Goal: Information Seeking & Learning: Check status

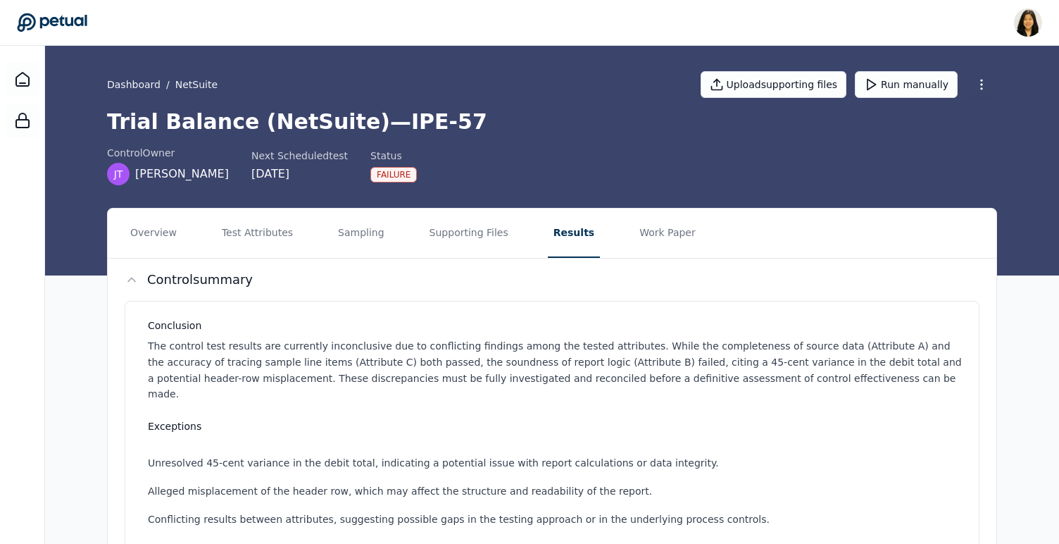
scroll to position [64, 0]
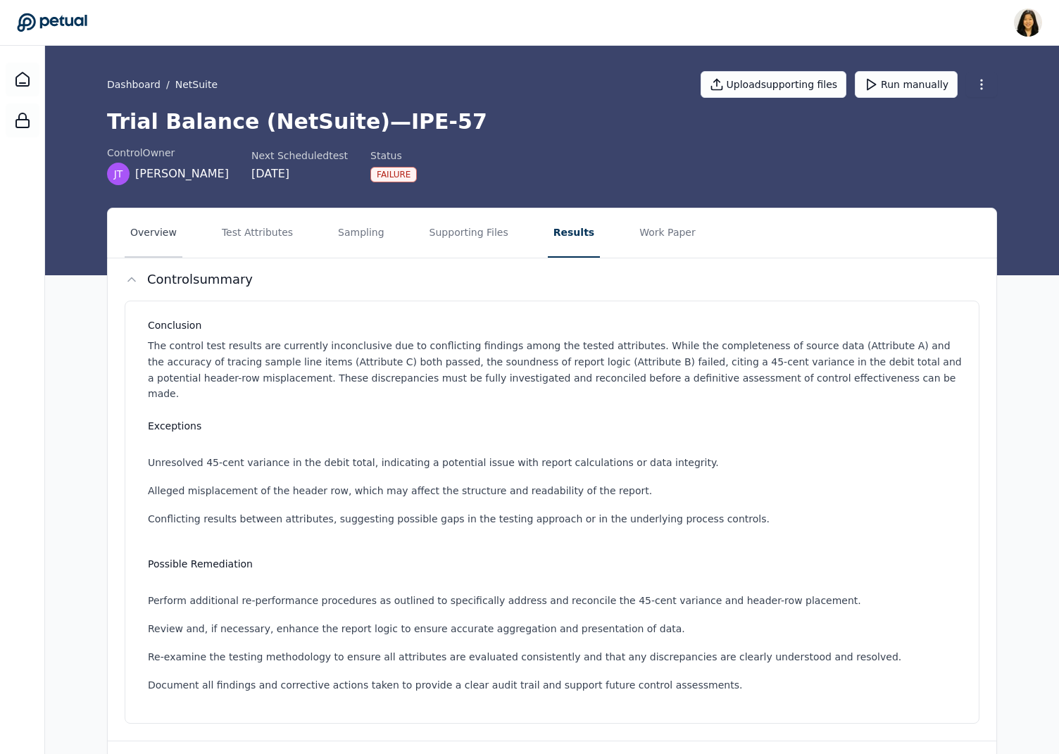
scroll to position [64, 0]
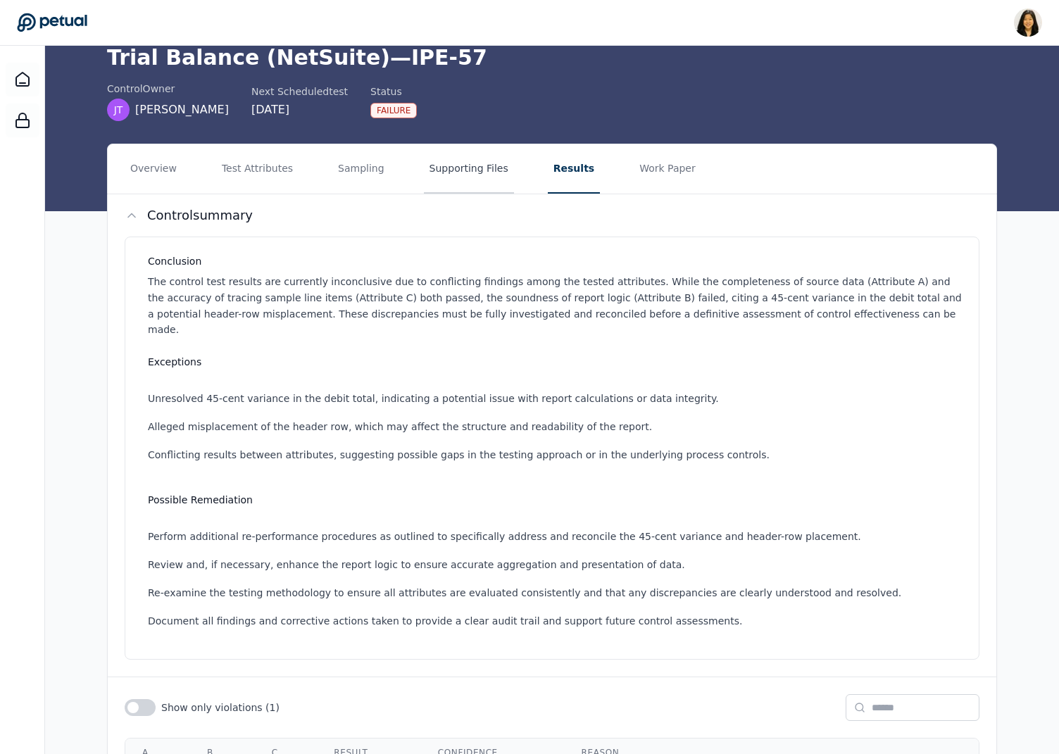
click at [463, 159] on button "Supporting Files" at bounding box center [469, 168] width 90 height 49
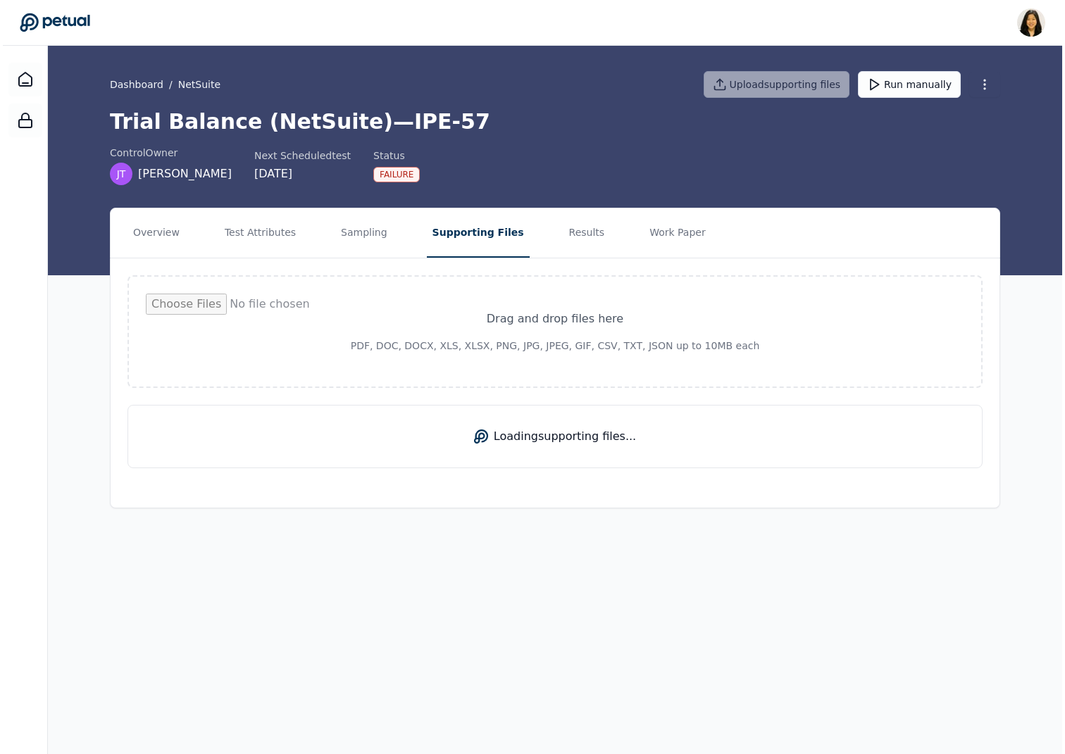
scroll to position [0, 0]
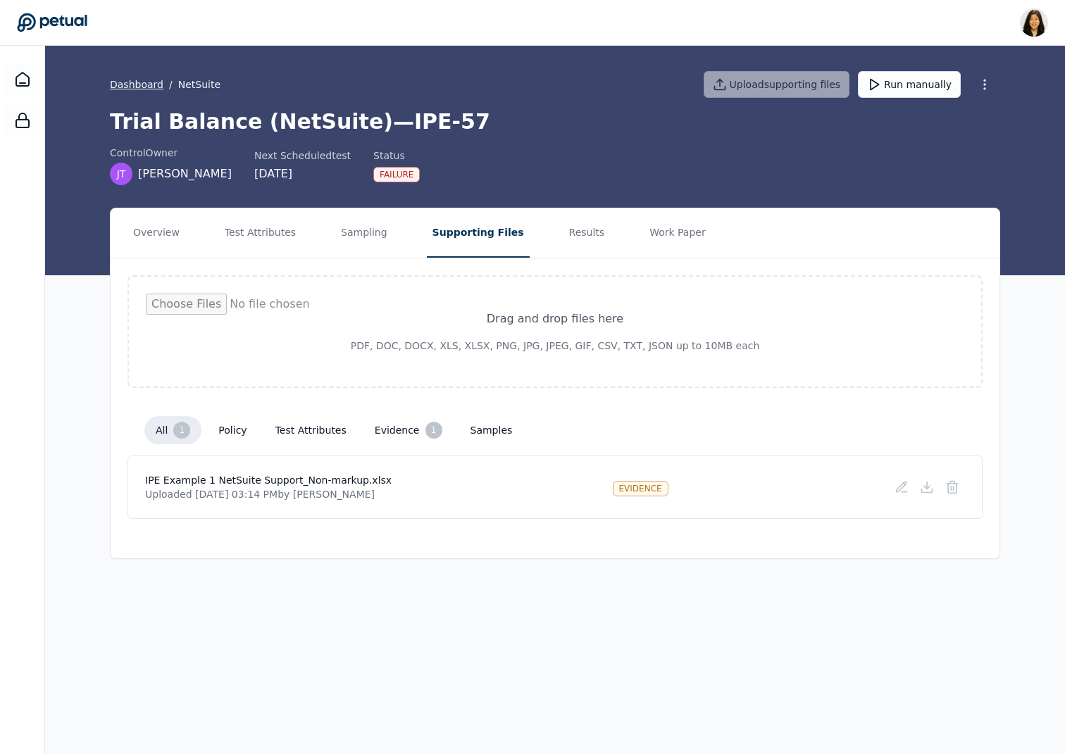
click at [135, 80] on link "Dashboard" at bounding box center [137, 84] width 54 height 14
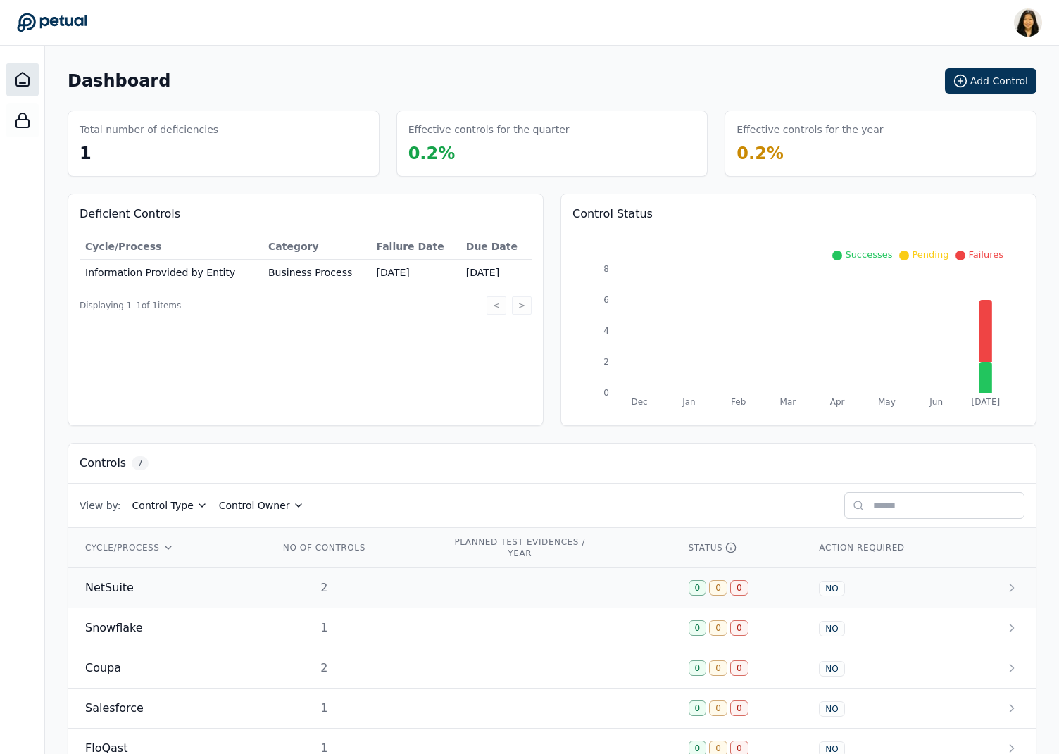
click at [142, 587] on div "NetSuite" at bounding box center [165, 588] width 160 height 17
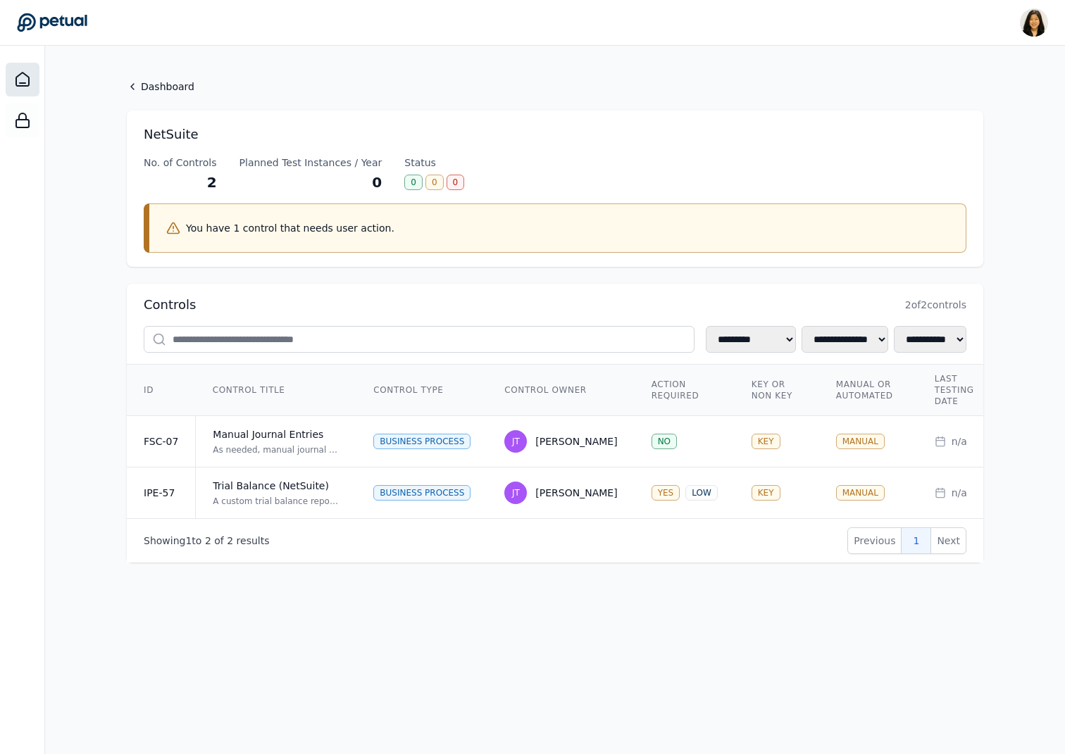
click at [28, 77] on icon at bounding box center [22, 79] width 13 height 13
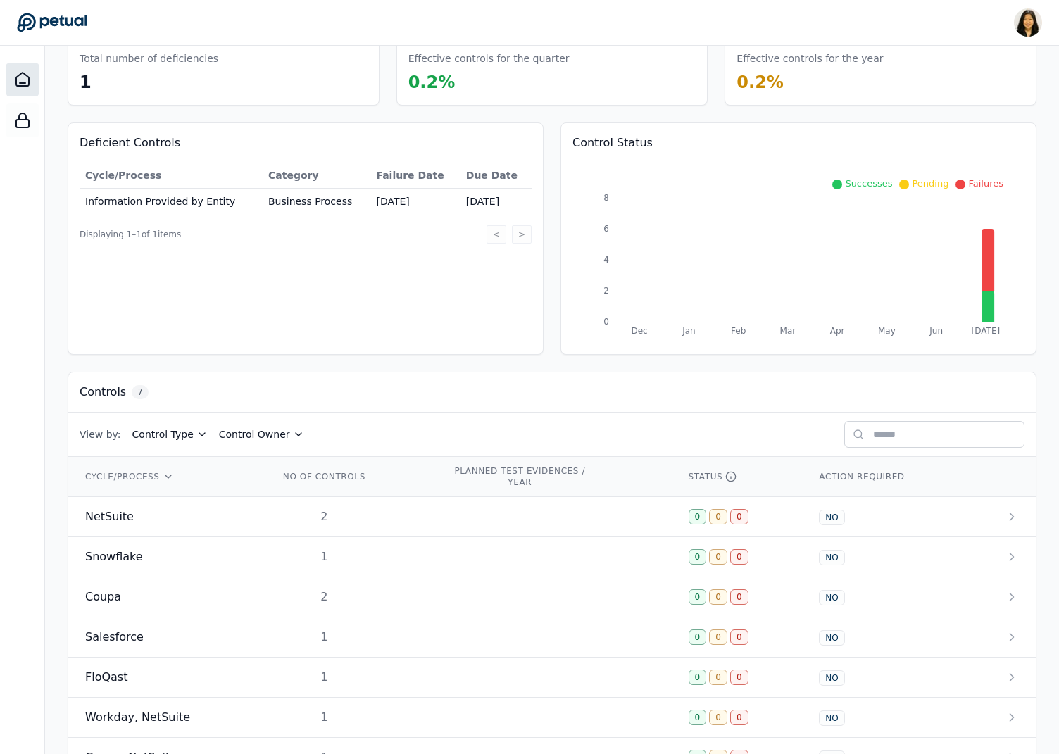
scroll to position [123, 0]
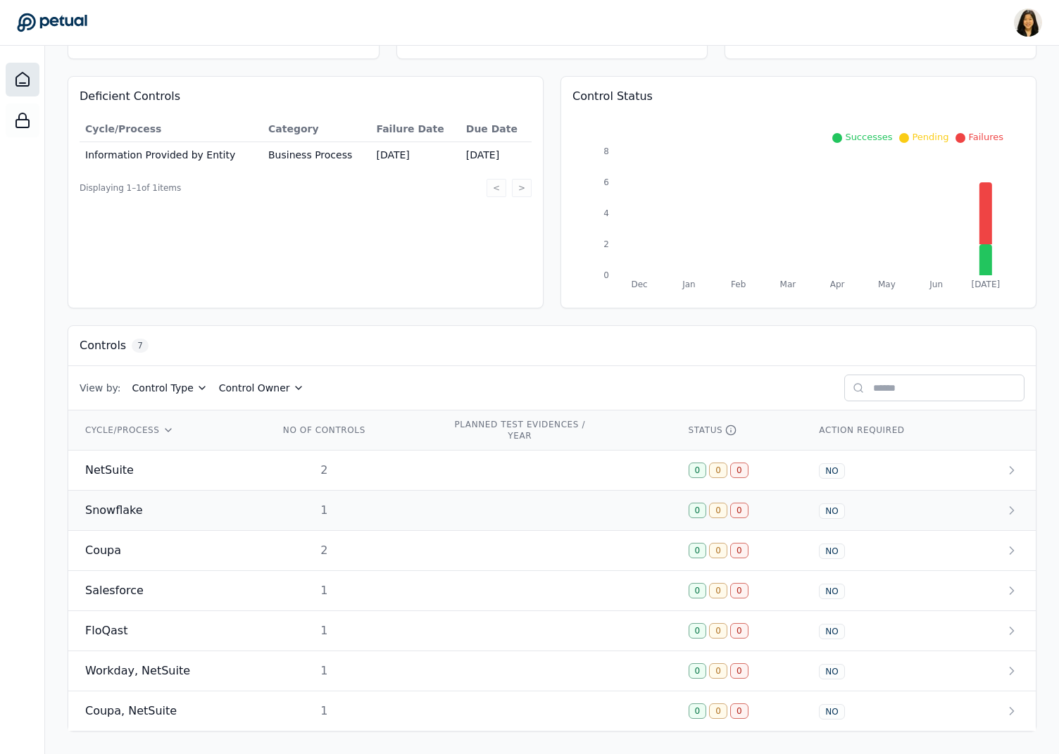
click at [208, 511] on div "Snowflake" at bounding box center [165, 510] width 160 height 17
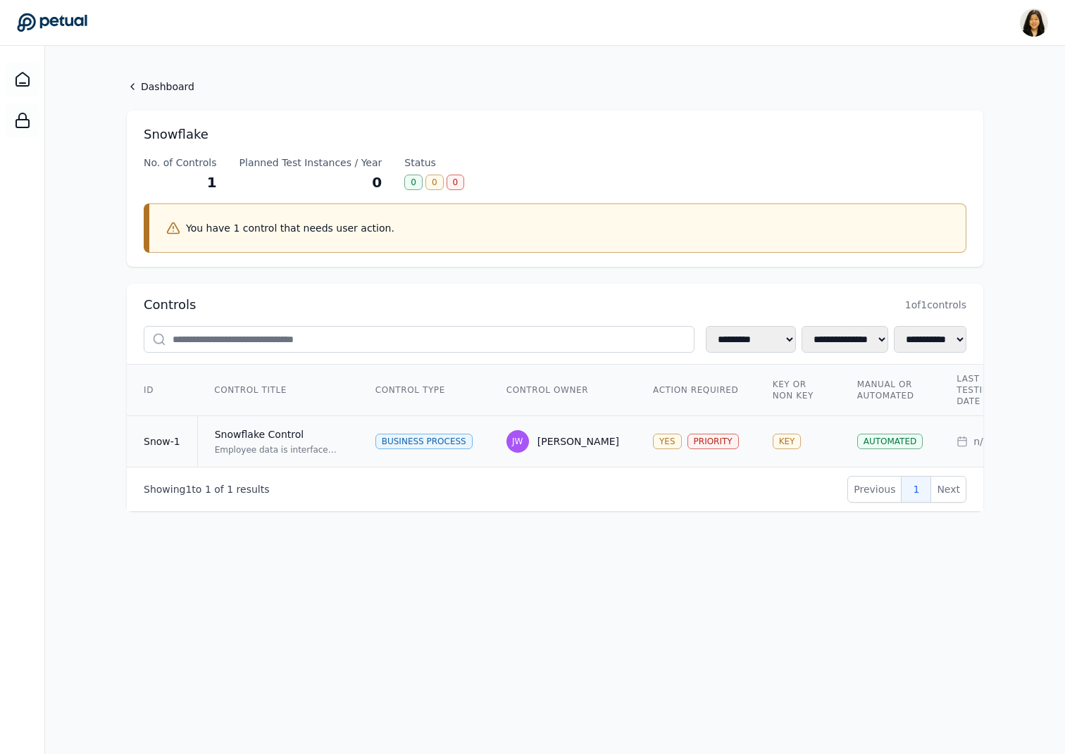
click at [248, 425] on td "Snowflake Control Employee data is interfaced from Workday to NetSuite via Snow…" at bounding box center [277, 441] width 161 height 51
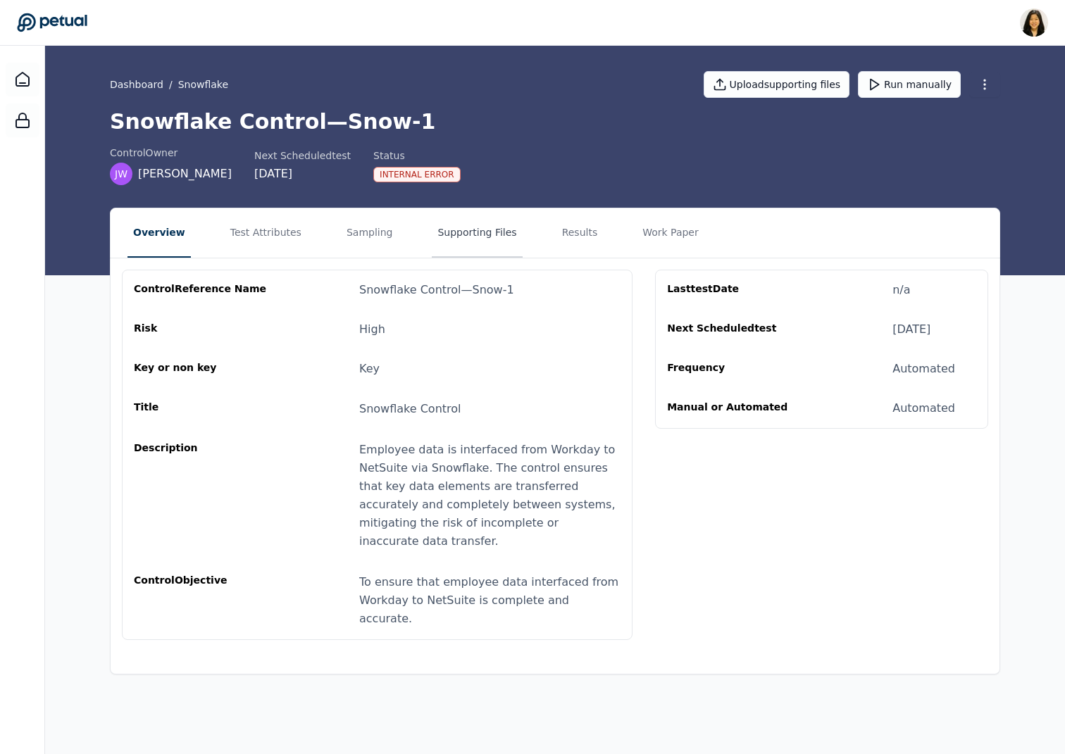
click at [446, 227] on button "Supporting Files" at bounding box center [477, 232] width 90 height 49
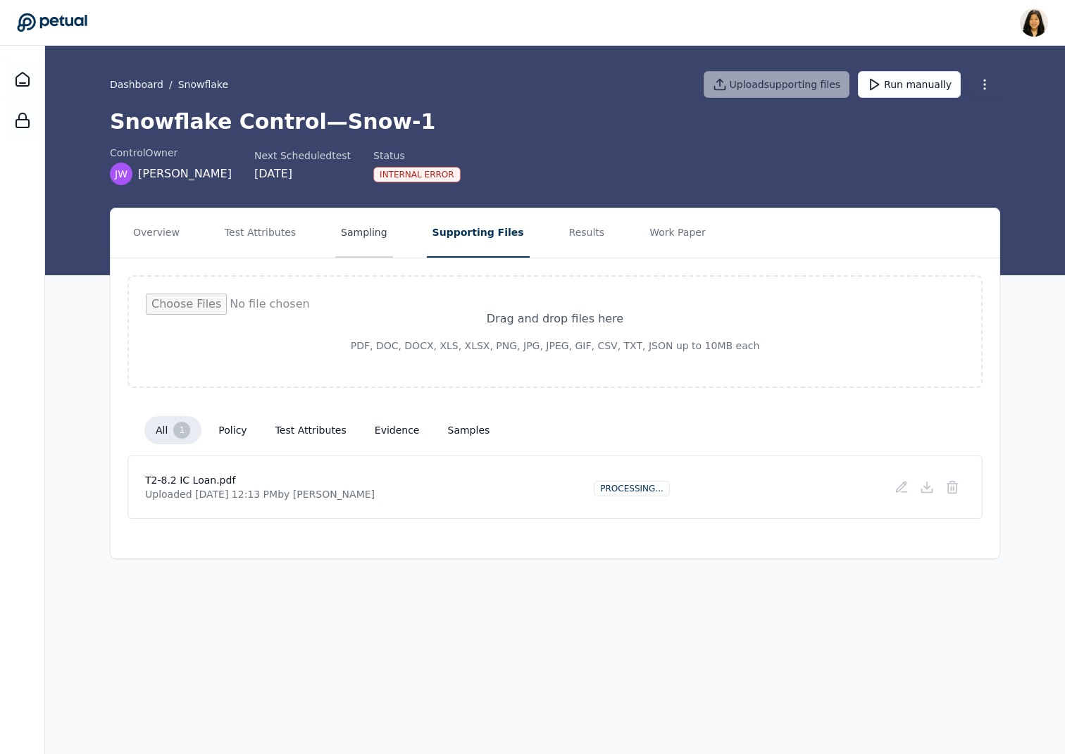
click at [344, 227] on button "Sampling" at bounding box center [364, 232] width 58 height 49
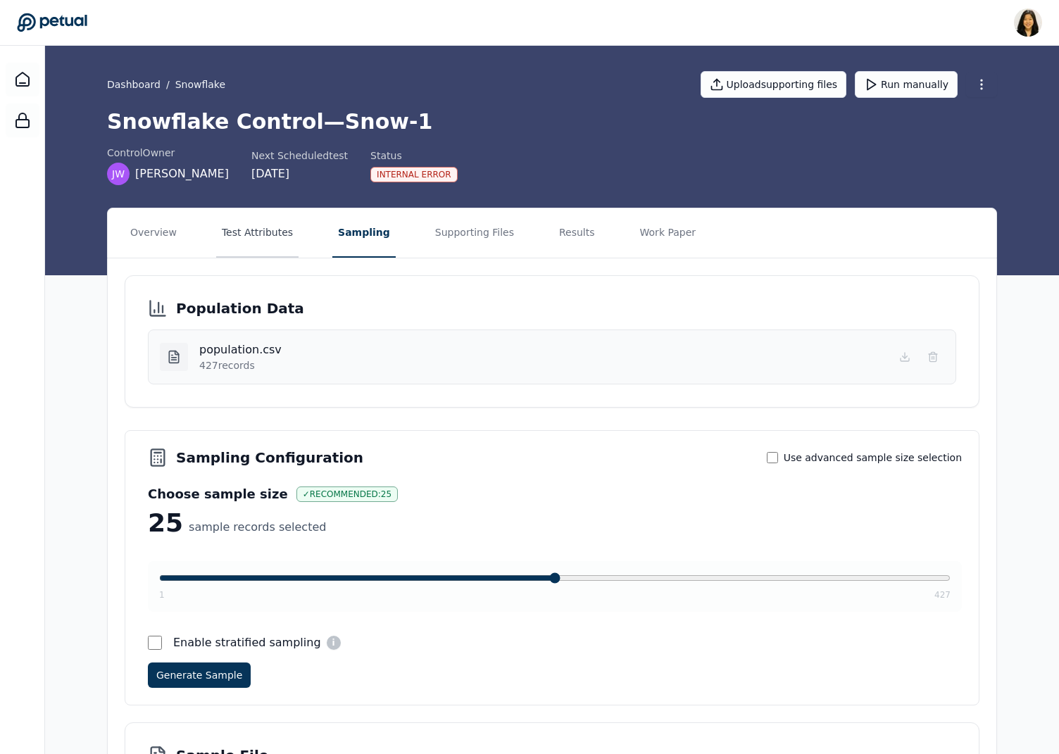
click at [266, 242] on button "Test Attributes" at bounding box center [257, 232] width 82 height 49
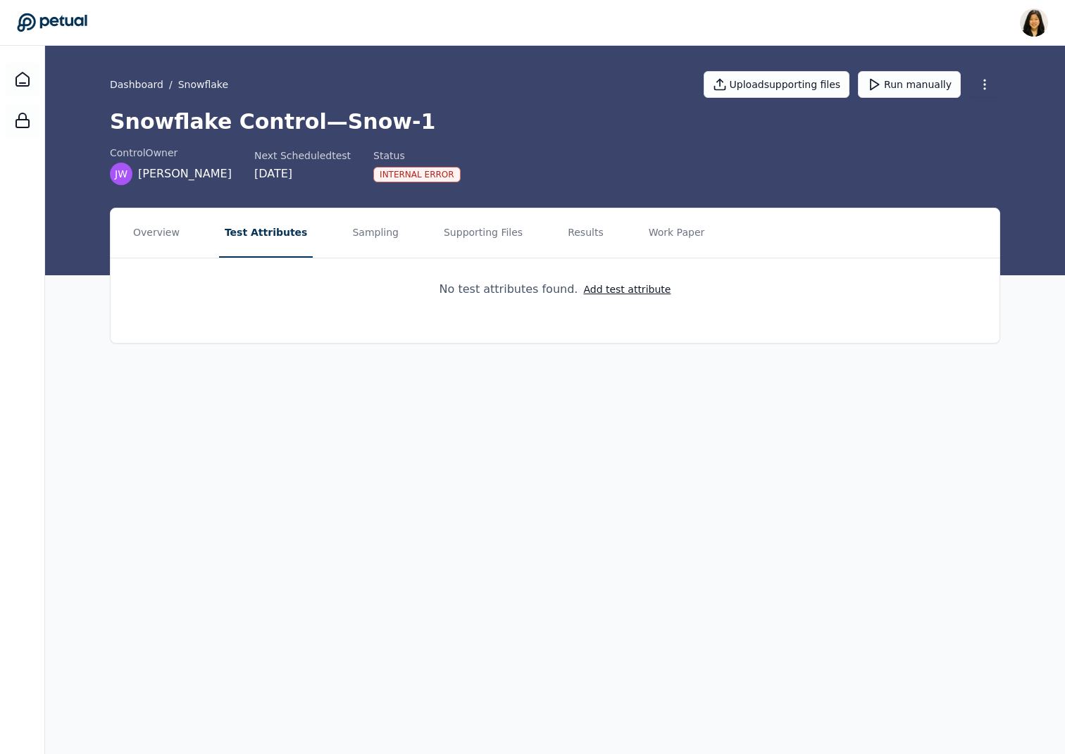
click at [110, 76] on div "Dashboard / Snowflake Upload supporting files Run manually" at bounding box center [555, 84] width 890 height 49
click at [126, 80] on link "Dashboard" at bounding box center [137, 84] width 54 height 14
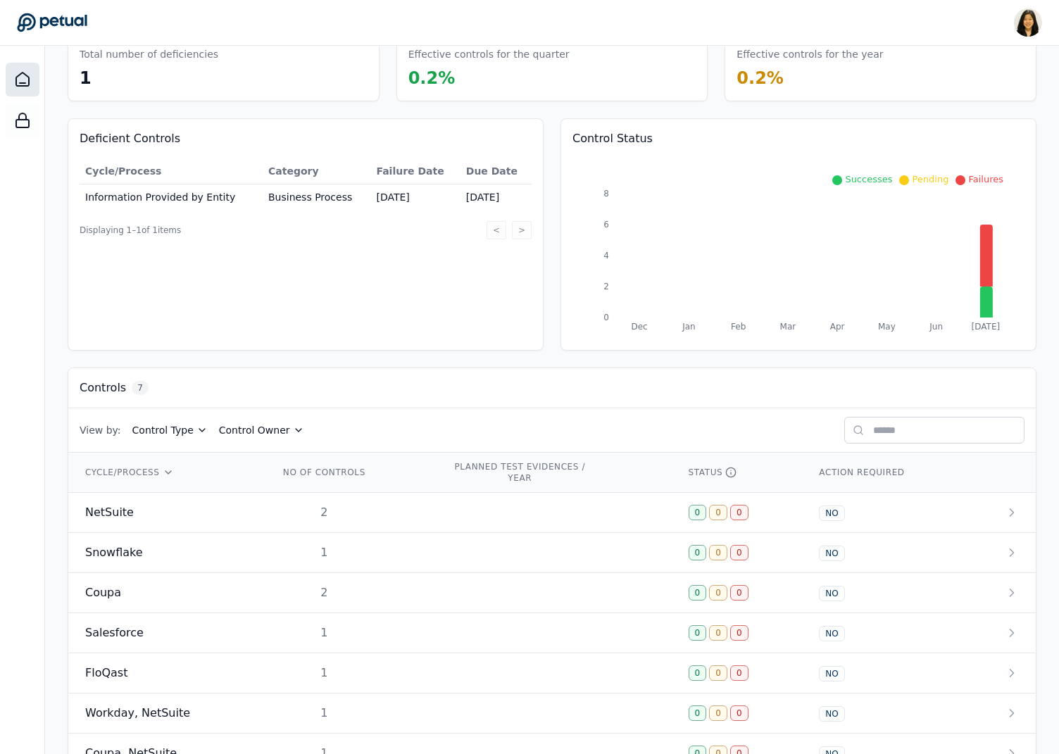
scroll to position [123, 0]
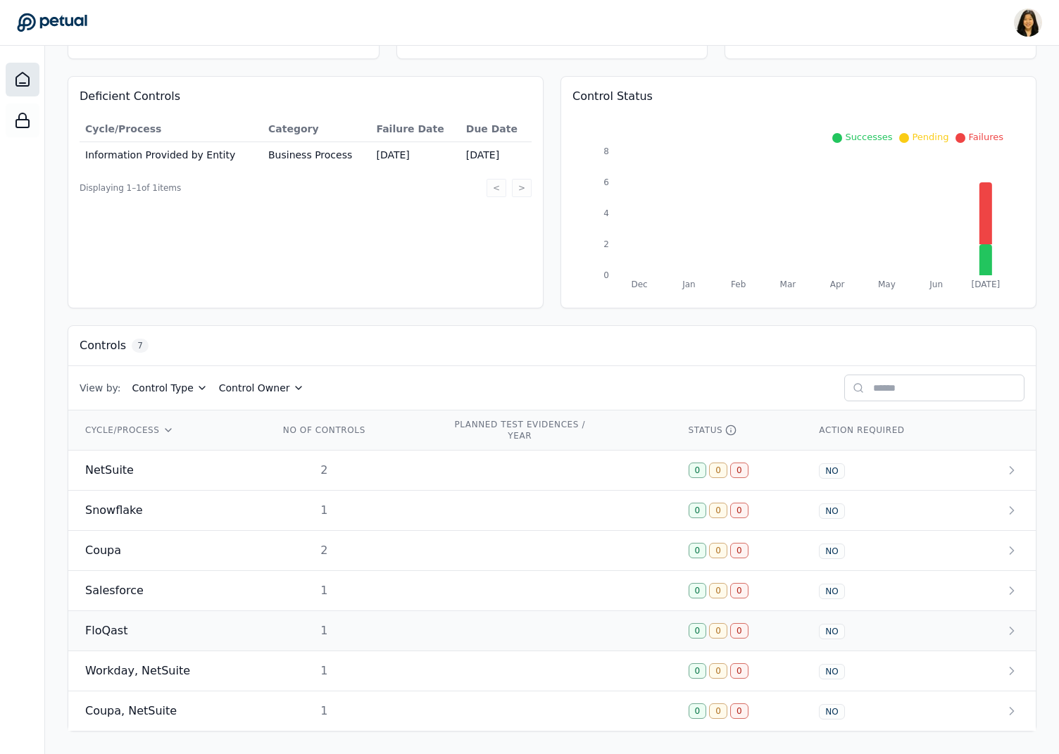
click at [155, 625] on div "FloQast" at bounding box center [165, 631] width 160 height 17
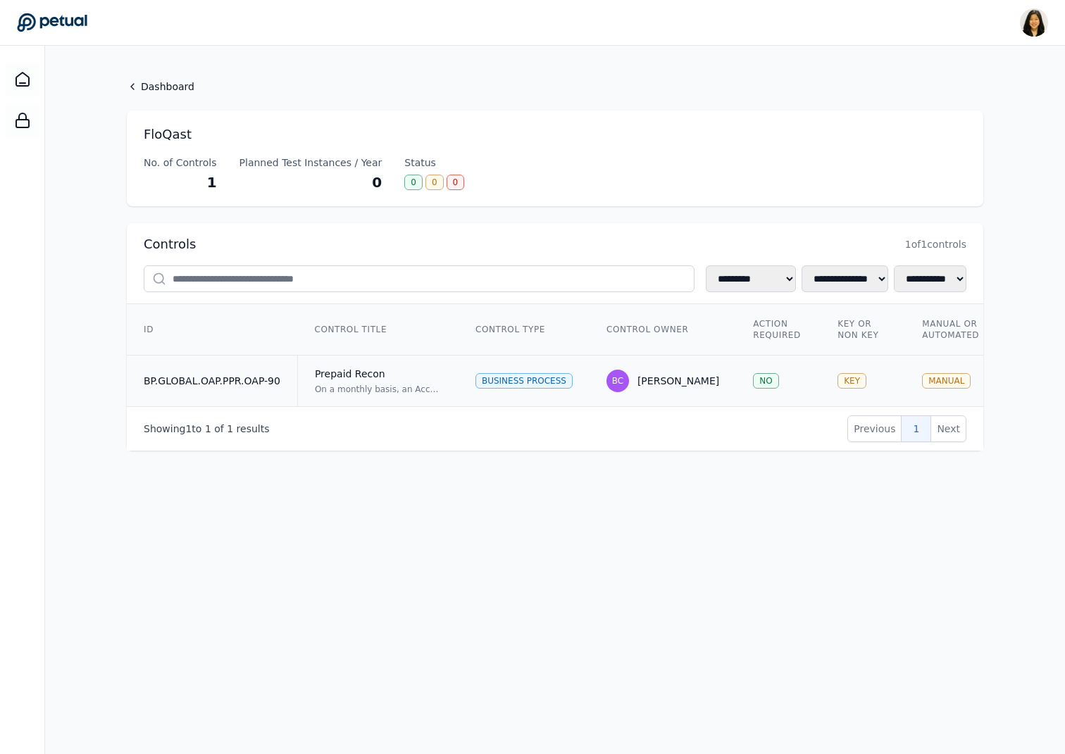
click at [339, 384] on div "On a monthly basis, an Accounting Team Reviewer reviews the Prepaid reconciliat…" at bounding box center [378, 389] width 127 height 11
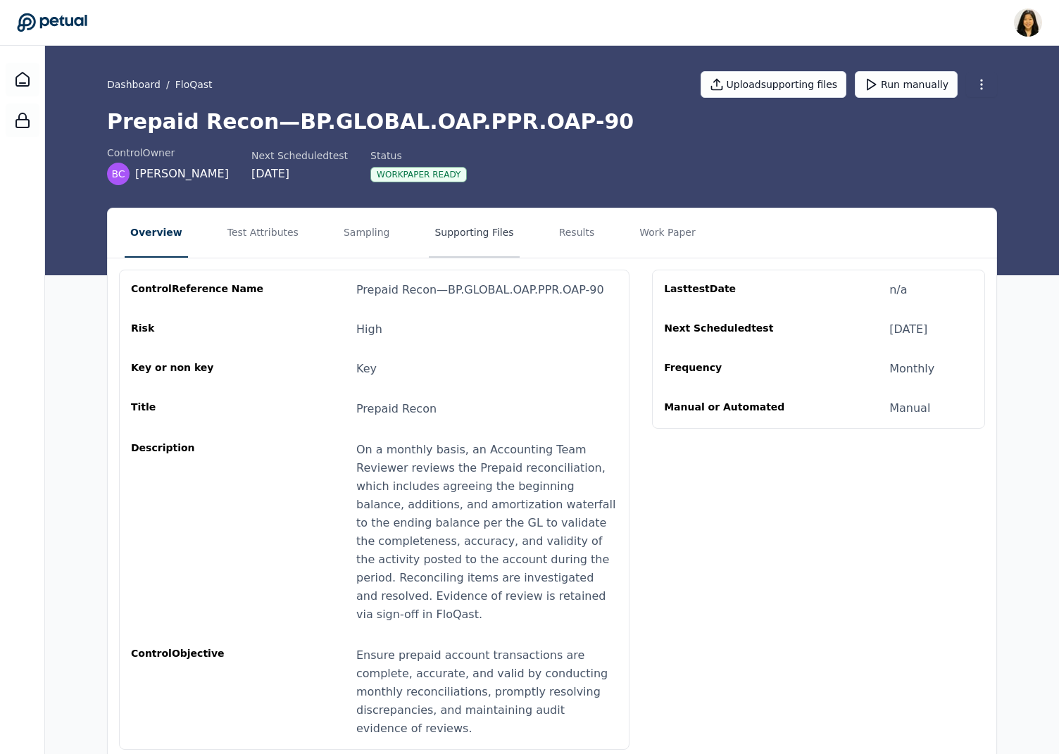
click at [466, 238] on button "Supporting Files" at bounding box center [474, 232] width 90 height 49
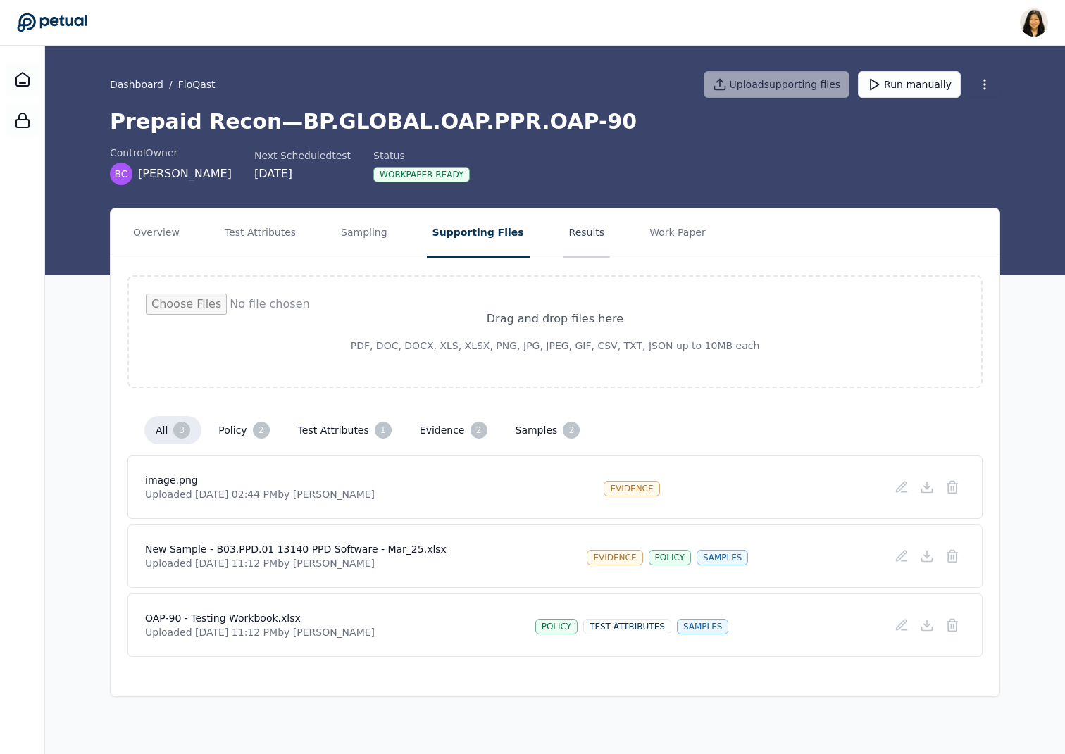
click at [575, 226] on button "Results" at bounding box center [586, 232] width 47 height 49
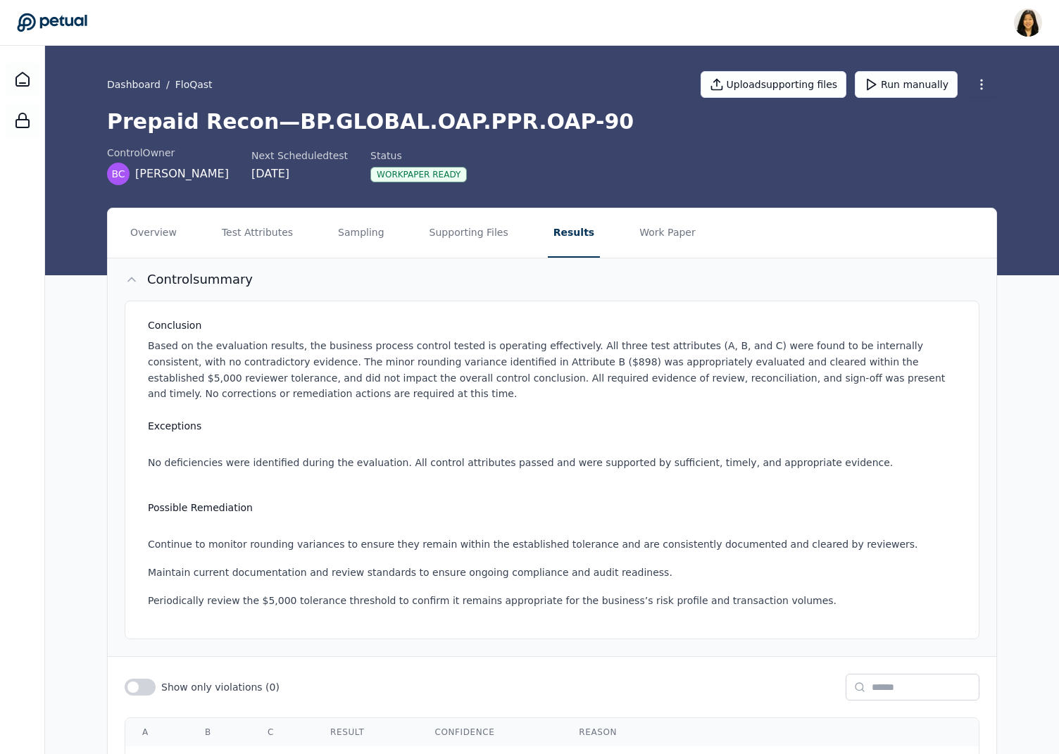
scroll to position [117, 0]
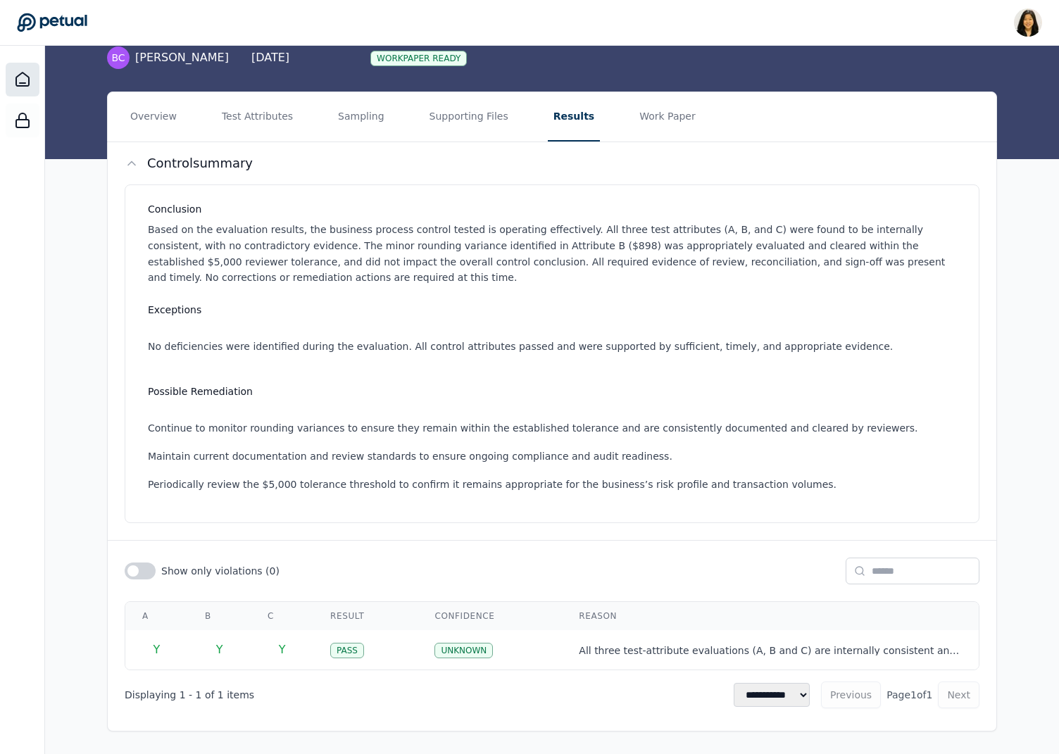
click at [26, 75] on icon at bounding box center [22, 79] width 13 height 13
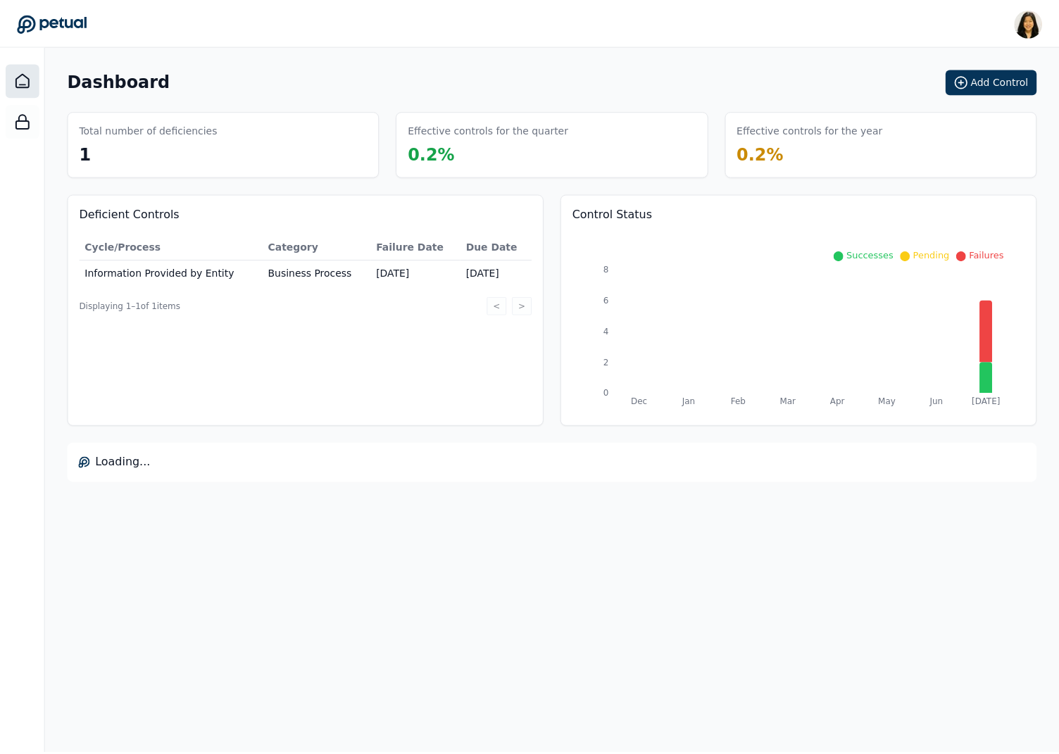
scroll to position [123, 0]
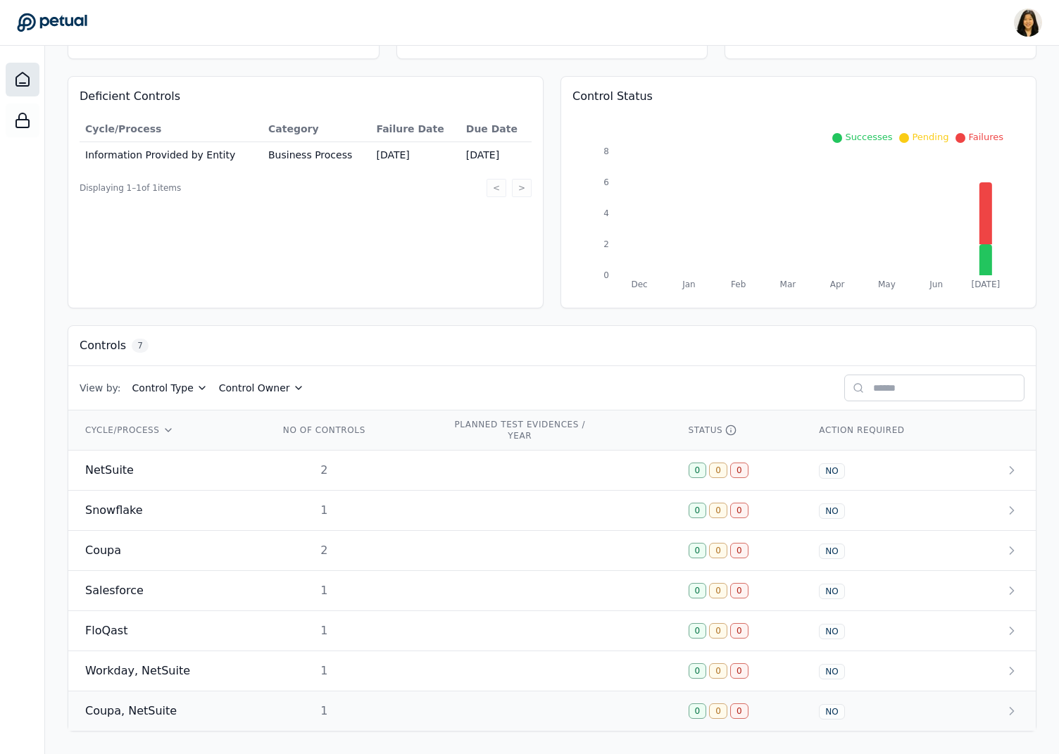
click at [216, 699] on td "Coupa, NetSuite" at bounding box center [165, 712] width 194 height 40
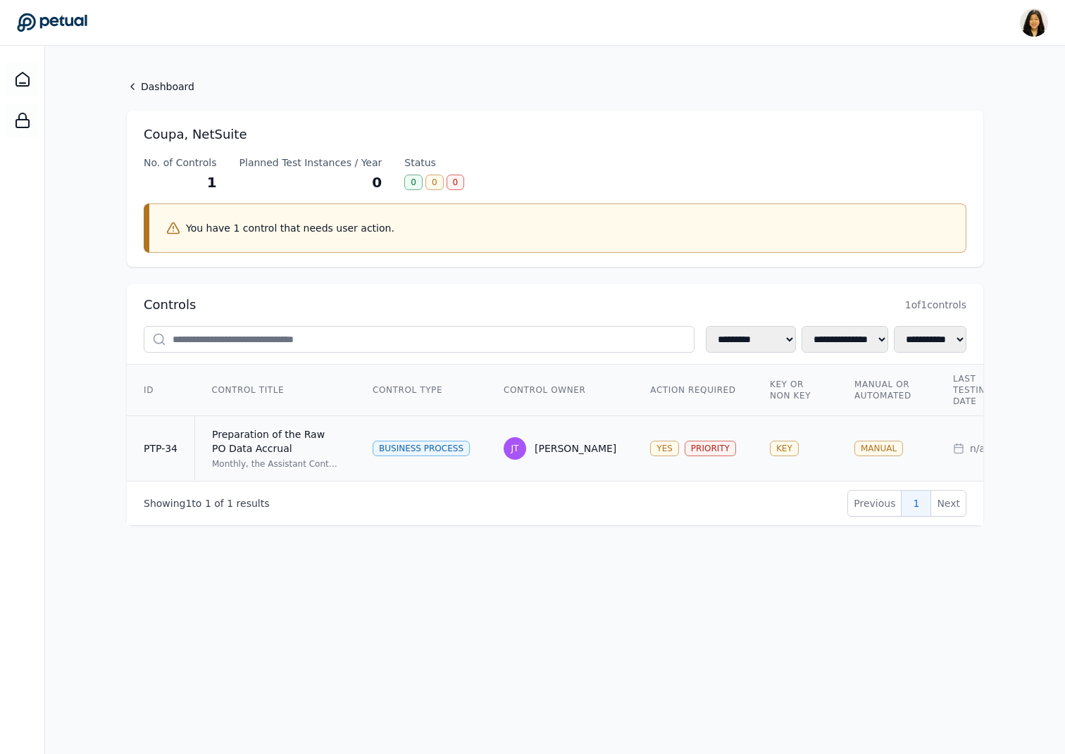
click at [549, 435] on td "JT Jim Tuite" at bounding box center [560, 448] width 146 height 65
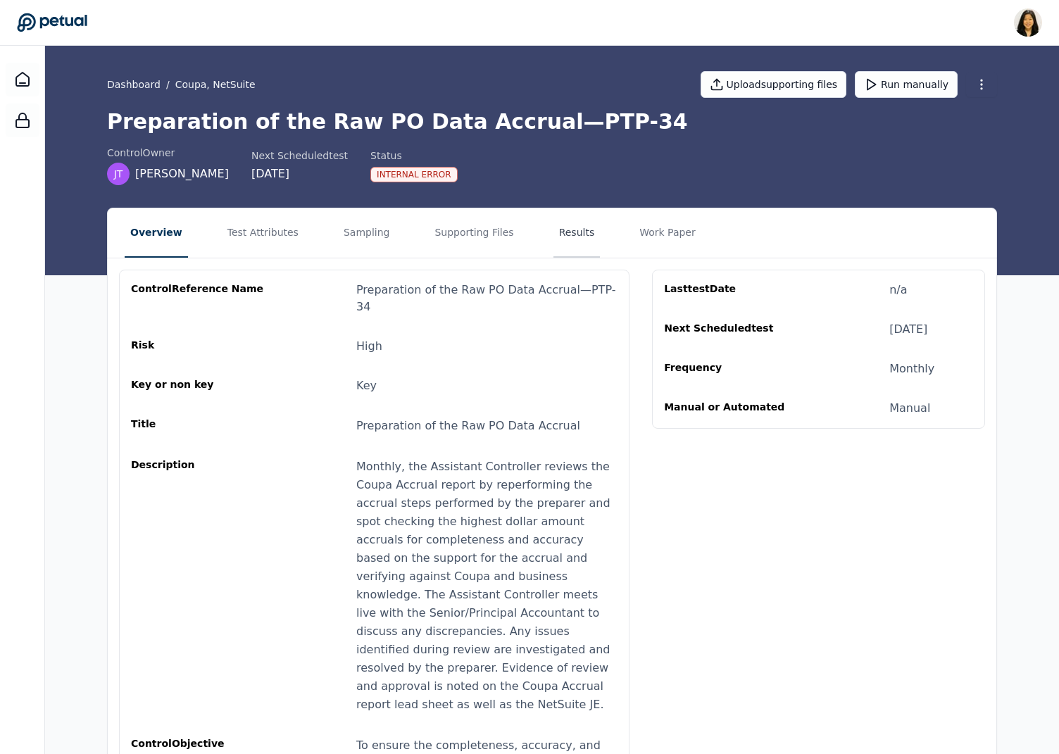
click at [560, 234] on button "Results" at bounding box center [577, 232] width 47 height 49
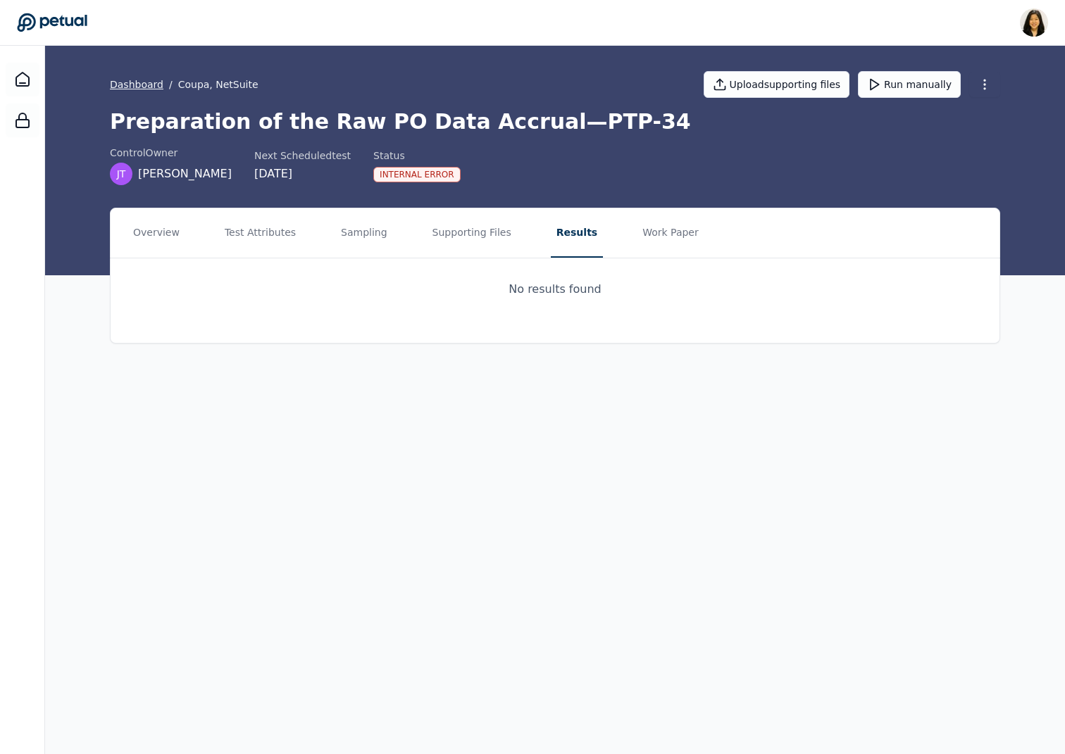
click at [139, 82] on link "Dashboard" at bounding box center [137, 84] width 54 height 14
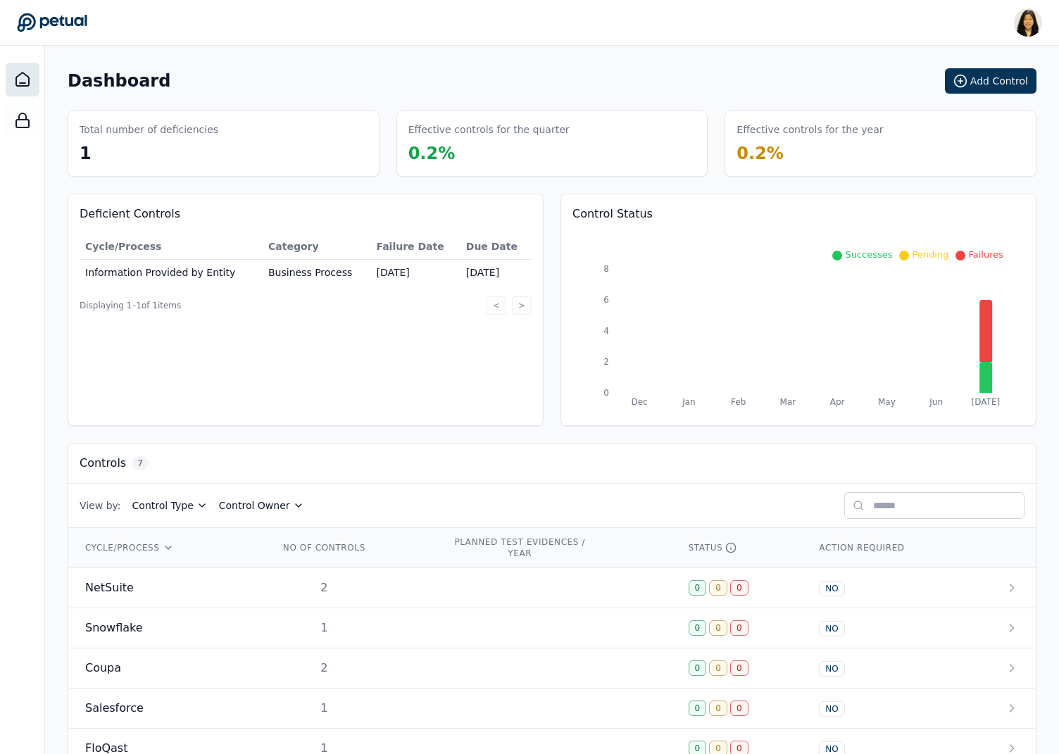
scroll to position [123, 0]
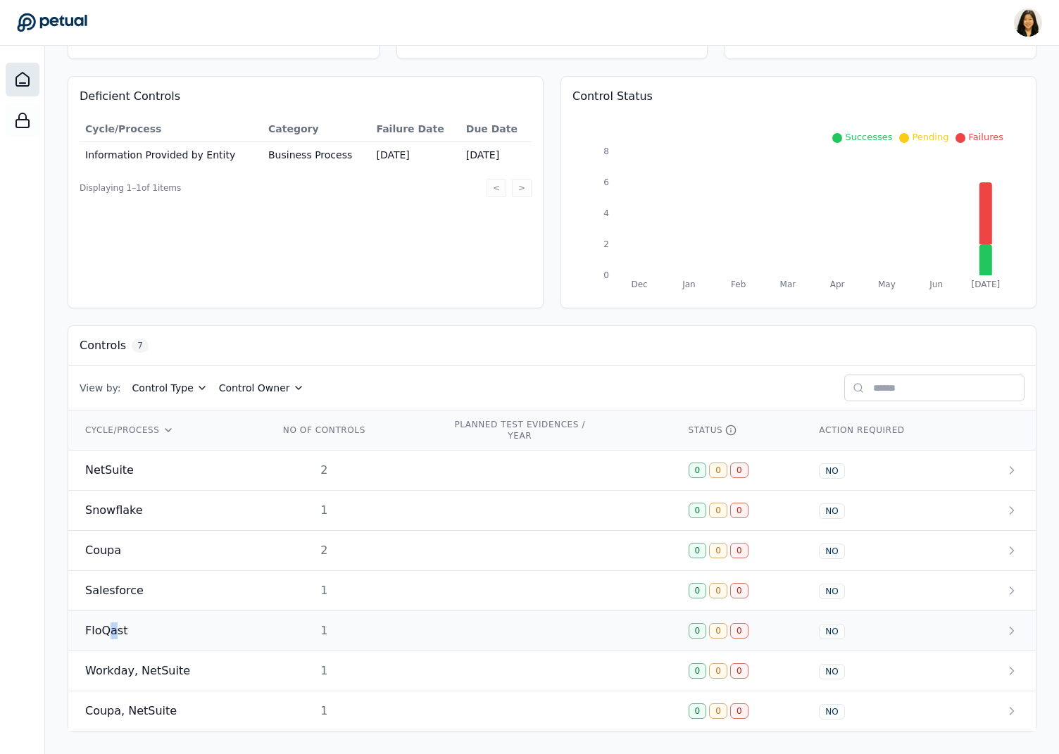
click at [112, 625] on span "FloQast" at bounding box center [106, 631] width 42 height 17
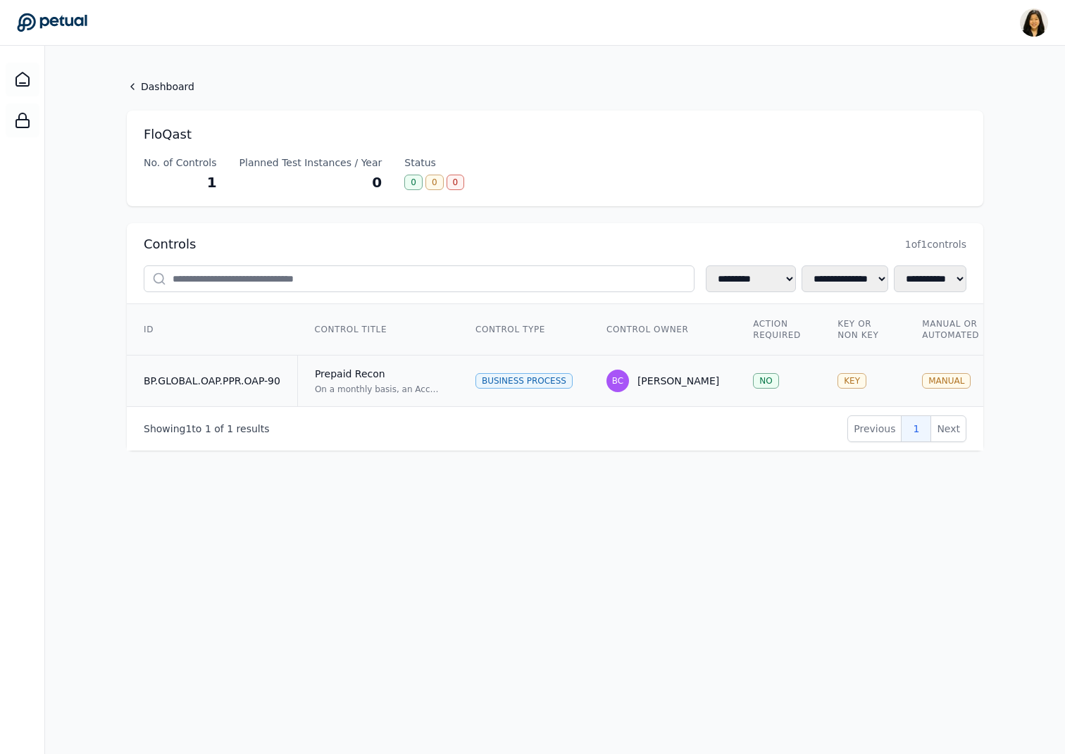
click at [428, 373] on div "Prepaid Recon" at bounding box center [378, 374] width 127 height 14
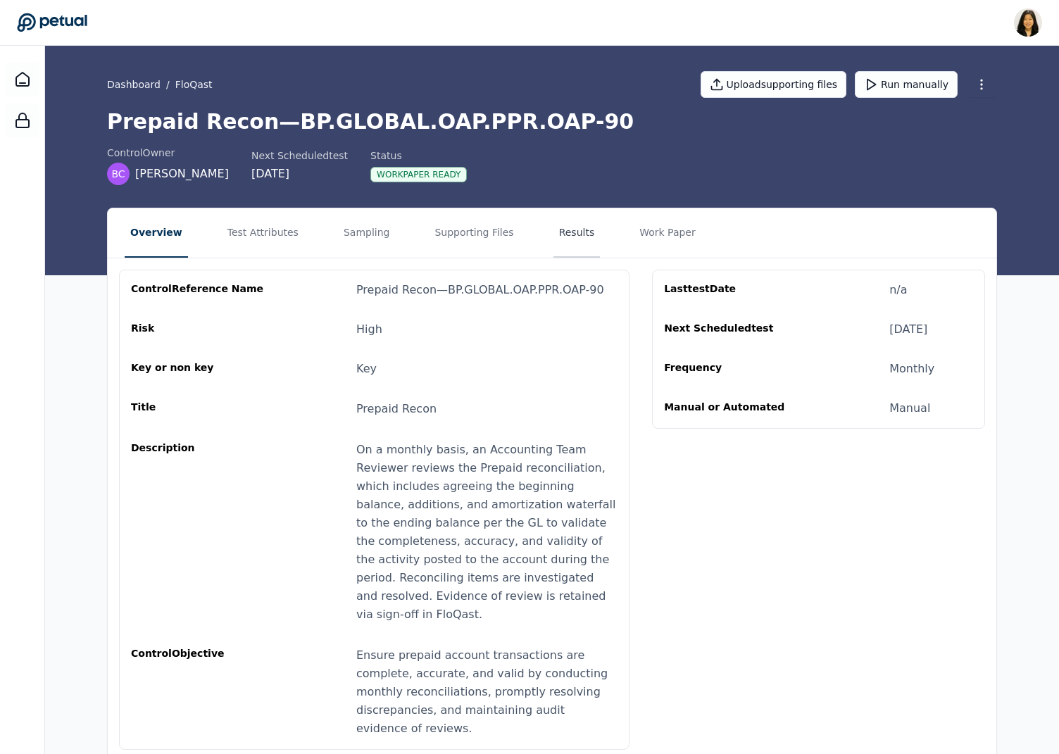
click at [568, 235] on button "Results" at bounding box center [577, 232] width 47 height 49
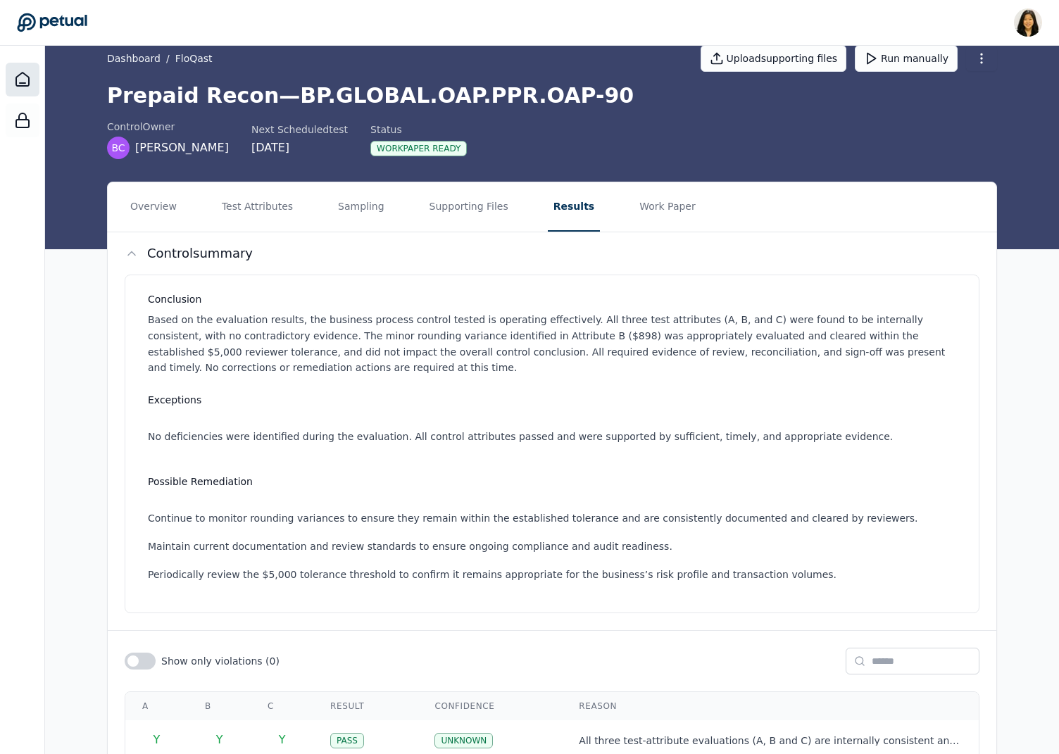
scroll to position [20, 0]
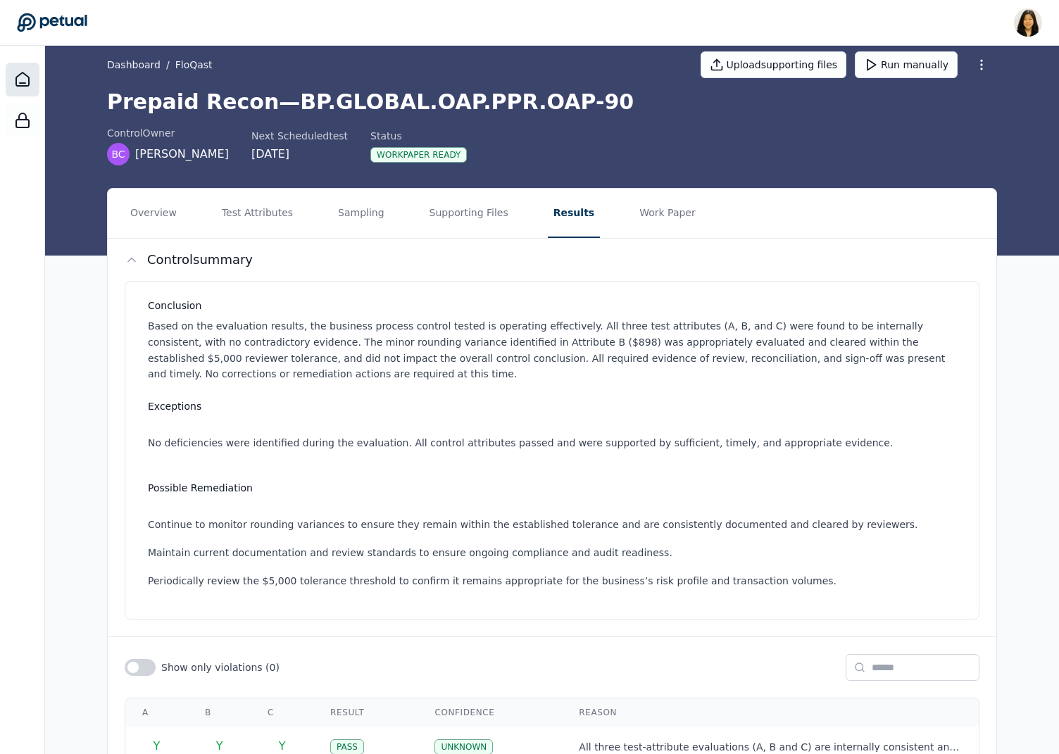
click at [23, 76] on icon at bounding box center [22, 79] width 17 height 17
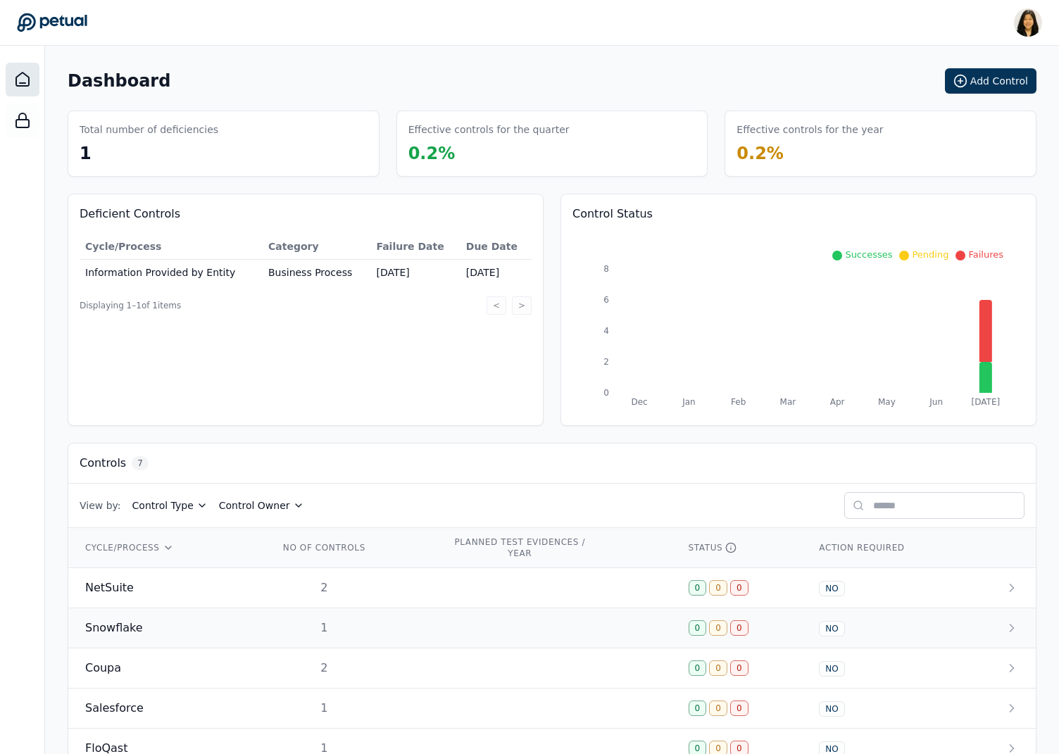
click at [130, 623] on span "Snowflake" at bounding box center [114, 628] width 58 height 17
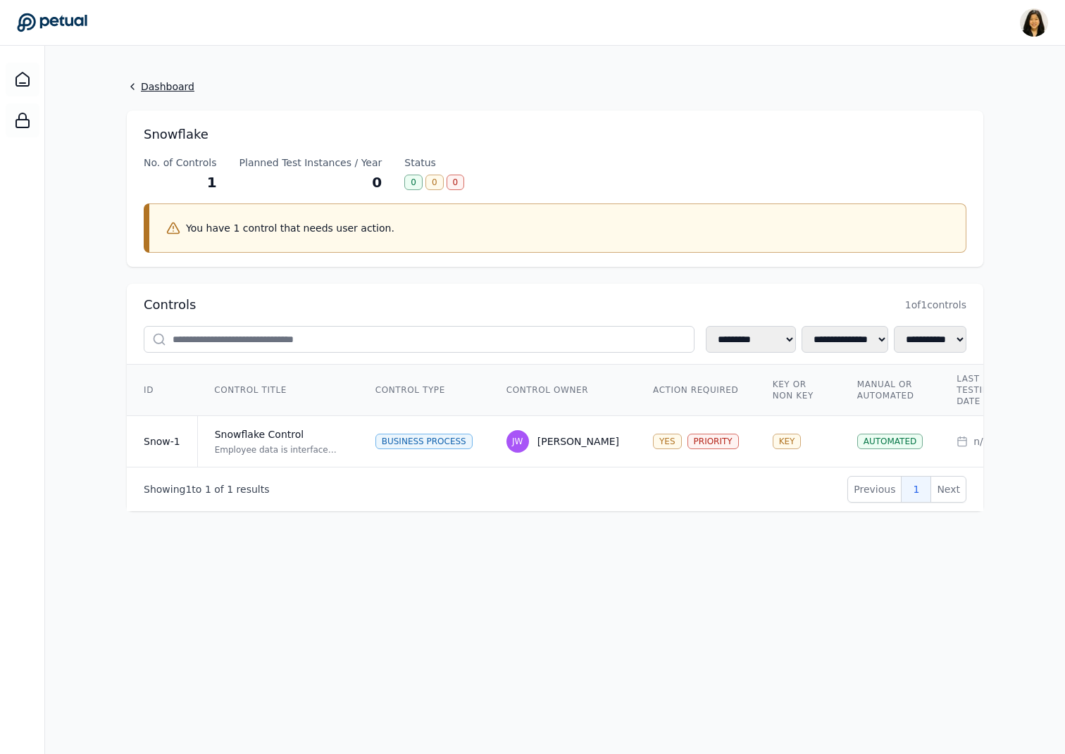
click at [145, 82] on link "Dashboard" at bounding box center [555, 87] width 856 height 14
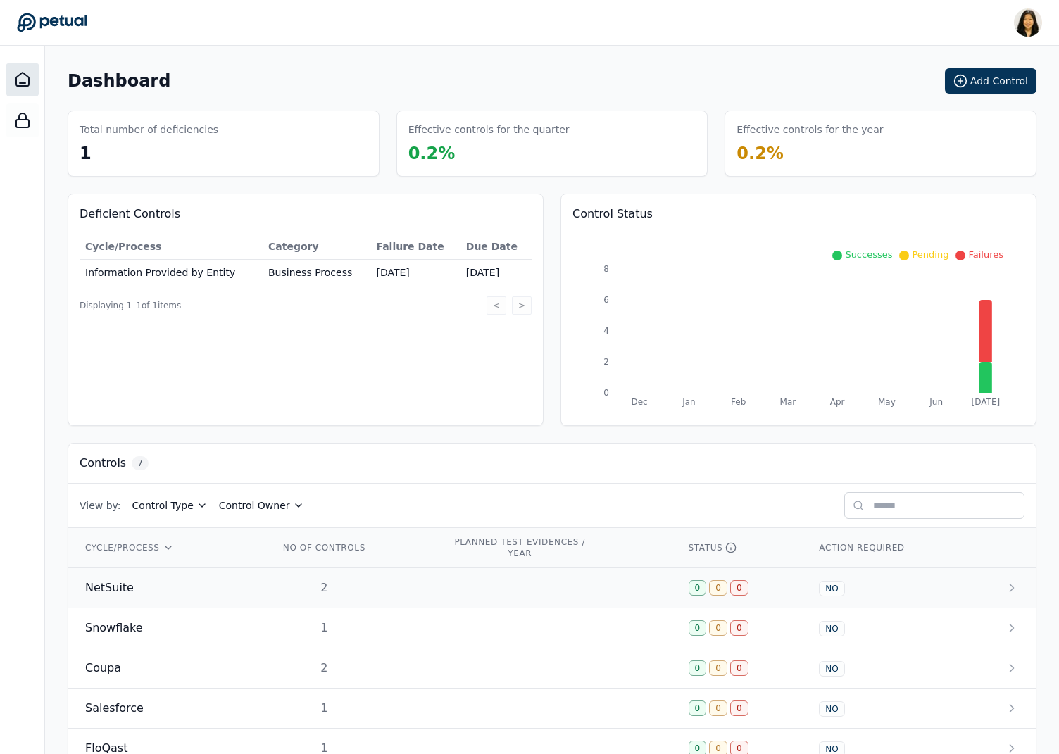
click at [118, 592] on span "NetSuite" at bounding box center [109, 588] width 49 height 17
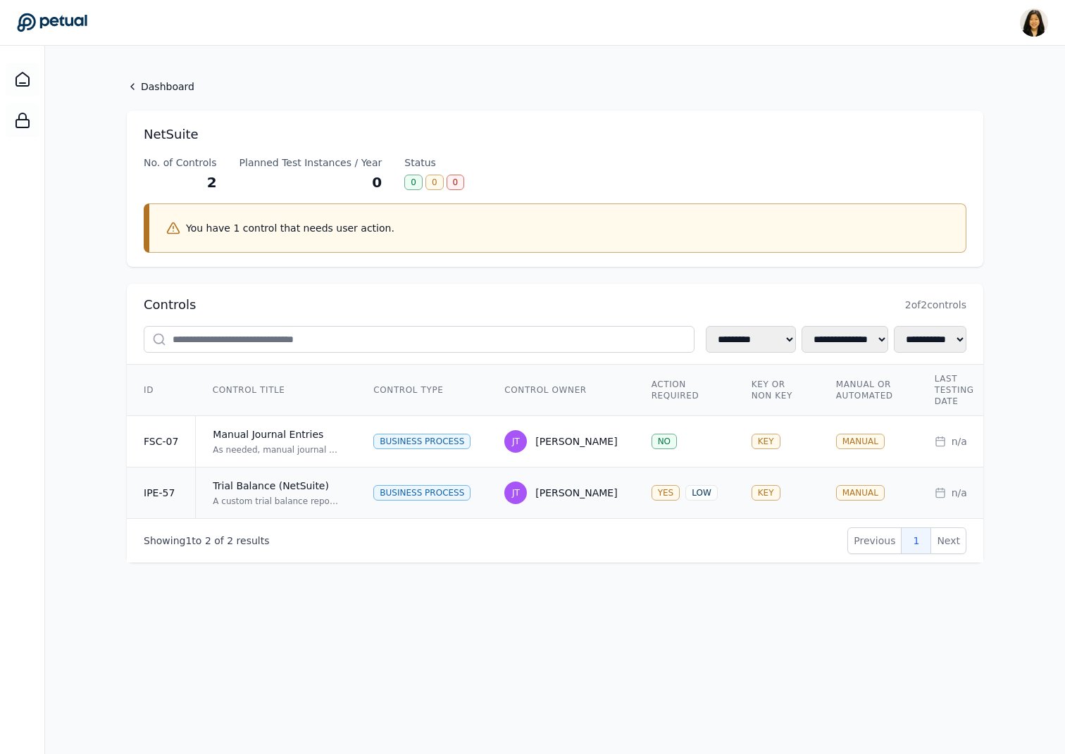
click at [411, 488] on div "Business Process" at bounding box center [421, 492] width 97 height 15
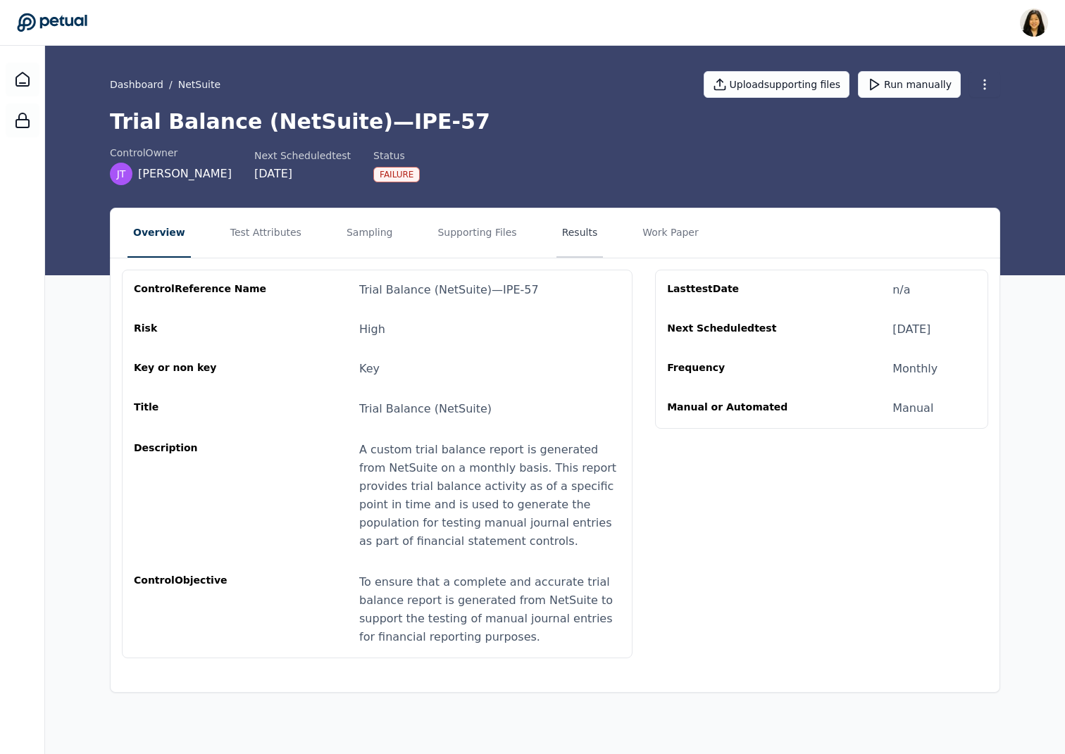
click at [557, 219] on button "Results" at bounding box center [579, 232] width 47 height 49
